Goal: Check status

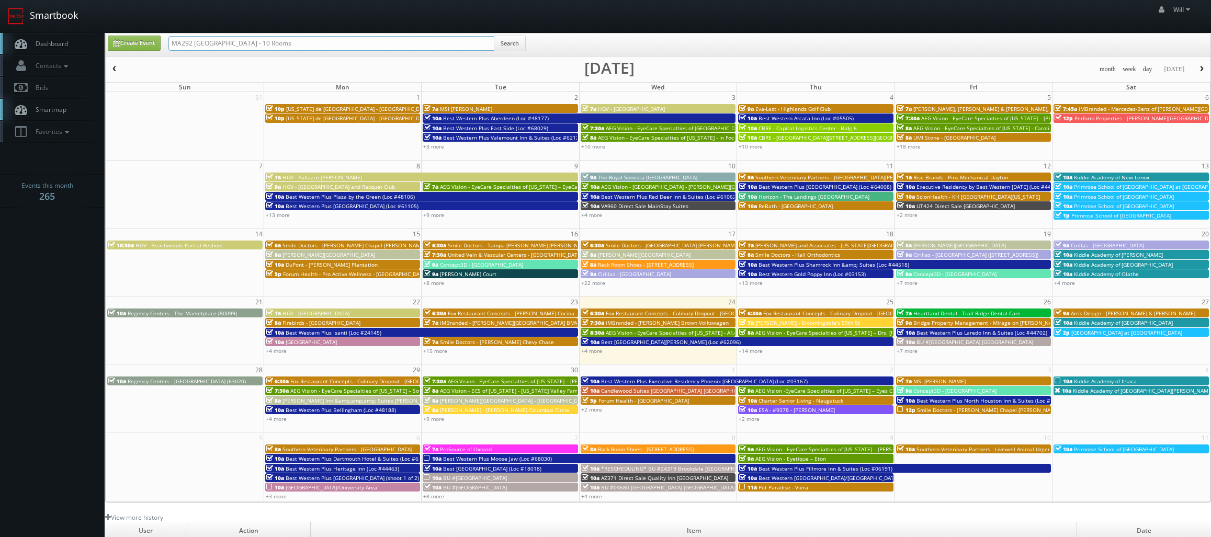
drag, startPoint x: 151, startPoint y: 26, endPoint x: 77, endPoint y: 18, distance: 73.6
click at [77, 18] on body "Smartbook Toggle Side Navigation Toggle Top Navigation Will Will Profile Logout…" at bounding box center [605, 359] width 1211 height 718
paste input "([DATE]) Best Western Plus Valemount Inn & Suites (Loc #62120)"
drag, startPoint x: 207, startPoint y: 42, endPoint x: 82, endPoint y: 21, distance: 126.8
click at [99, 33] on body "Smartbook Toggle Side Navigation Toggle Top Navigation Will Will Profile Logout…" at bounding box center [605, 359] width 1211 height 718
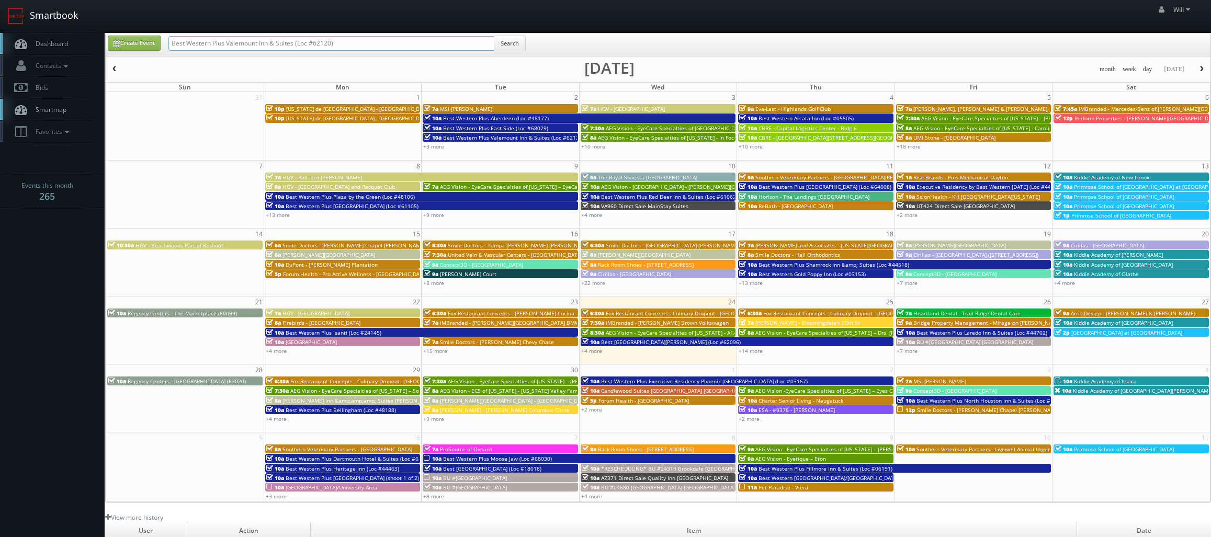
type input "Best Western Plus Valemount Inn & Suites (Loc #62120)"
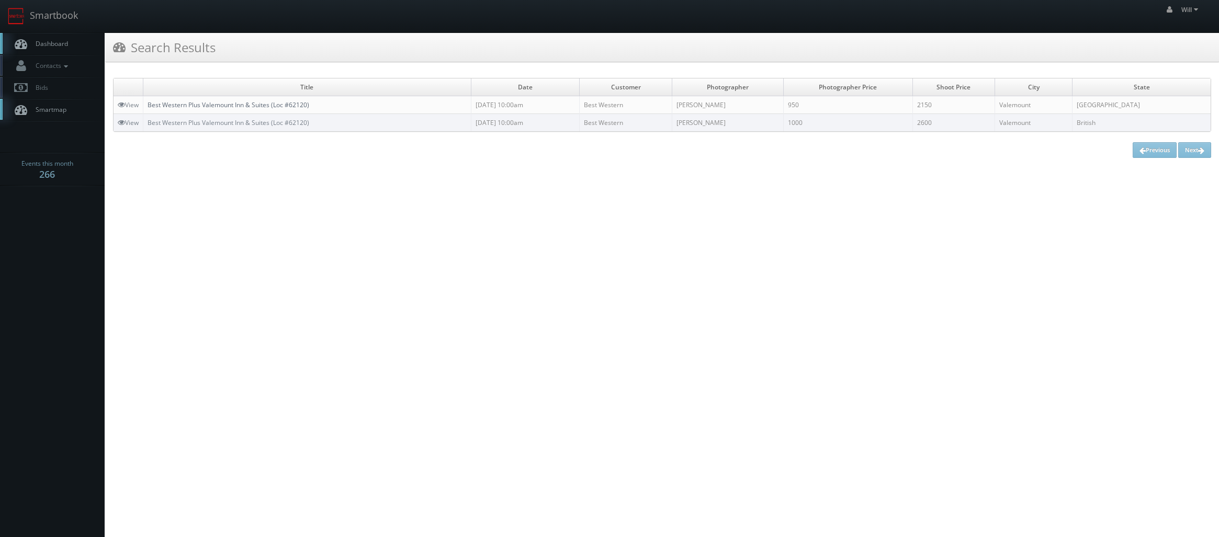
click at [201, 103] on link "Best Western Plus Valemount Inn & Suites (Loc #62120)" at bounding box center [229, 104] width 162 height 9
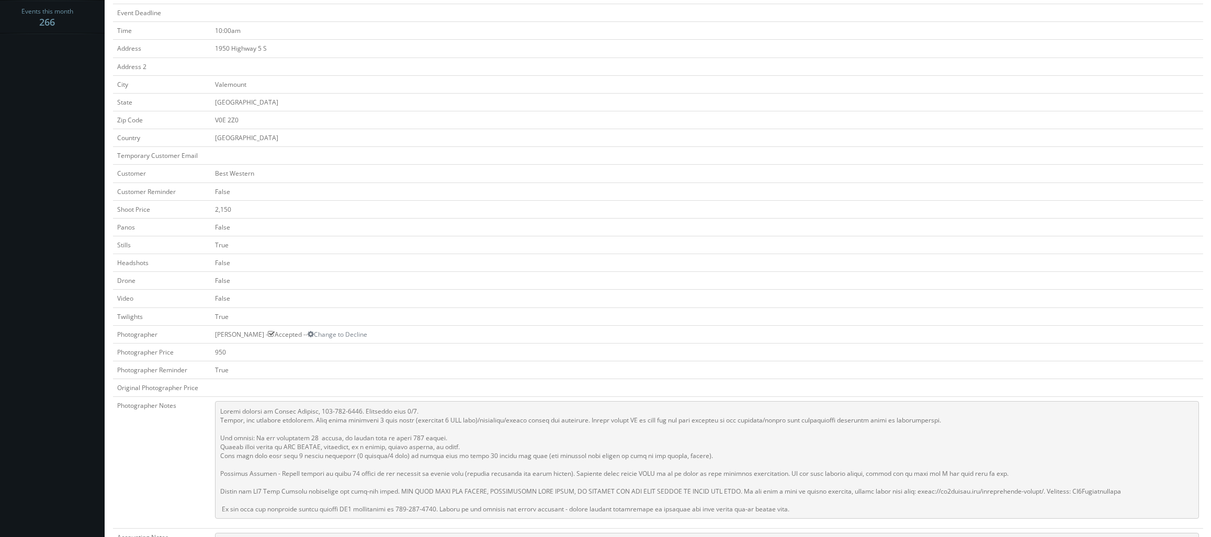
scroll to position [314, 0]
